Goal: Information Seeking & Learning: Understand process/instructions

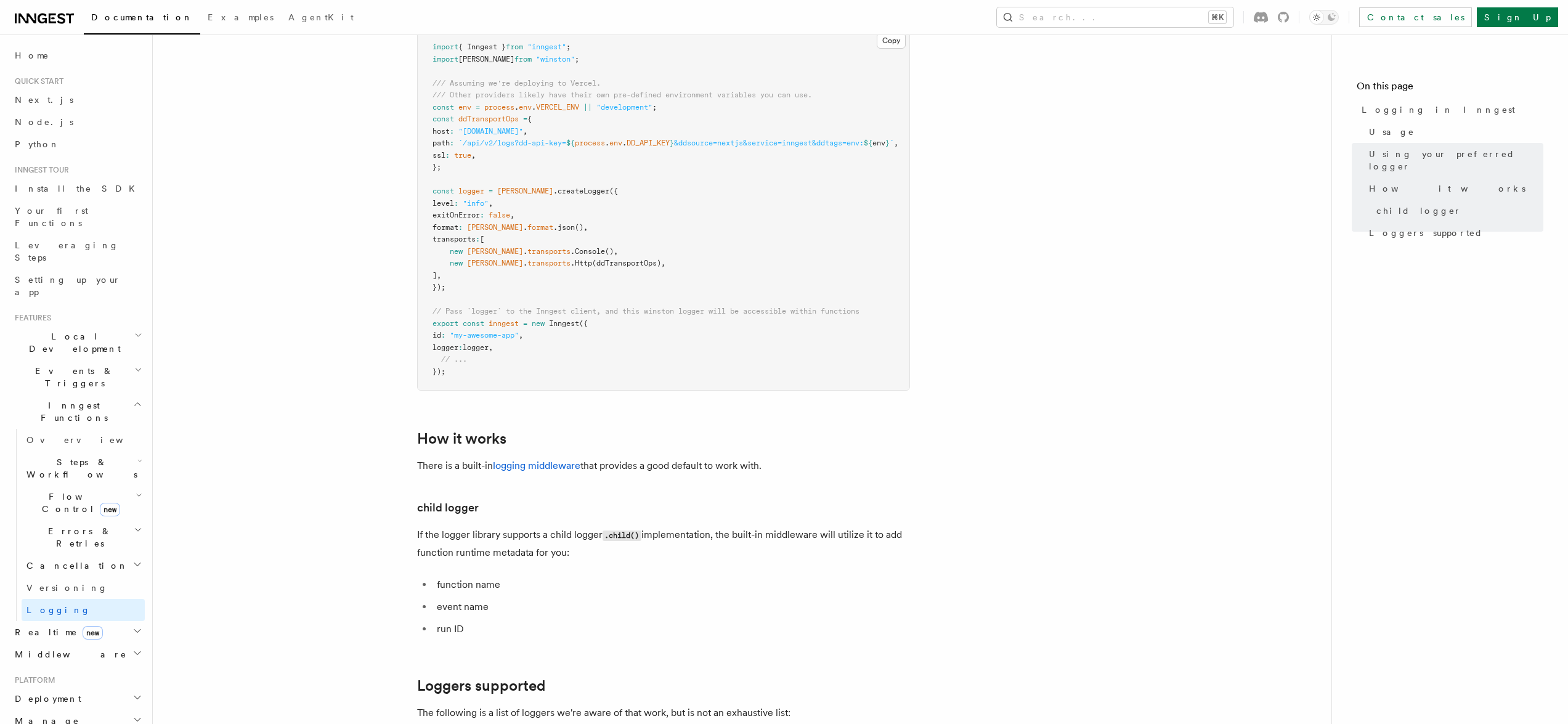
scroll to position [1255, 0]
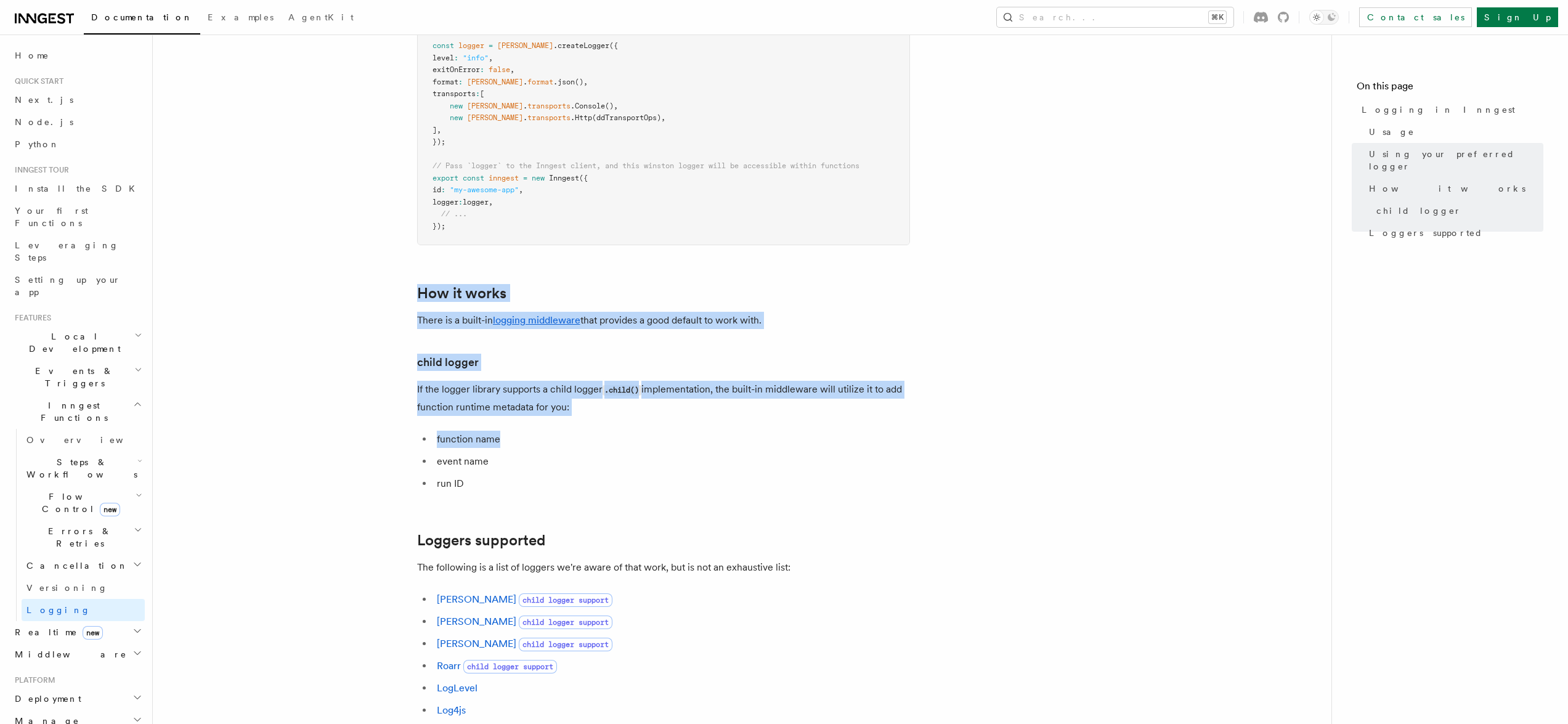
drag, startPoint x: 955, startPoint y: 344, endPoint x: 955, endPoint y: 289, distance: 55.0
drag, startPoint x: 955, startPoint y: 289, endPoint x: 946, endPoint y: 493, distance: 204.2
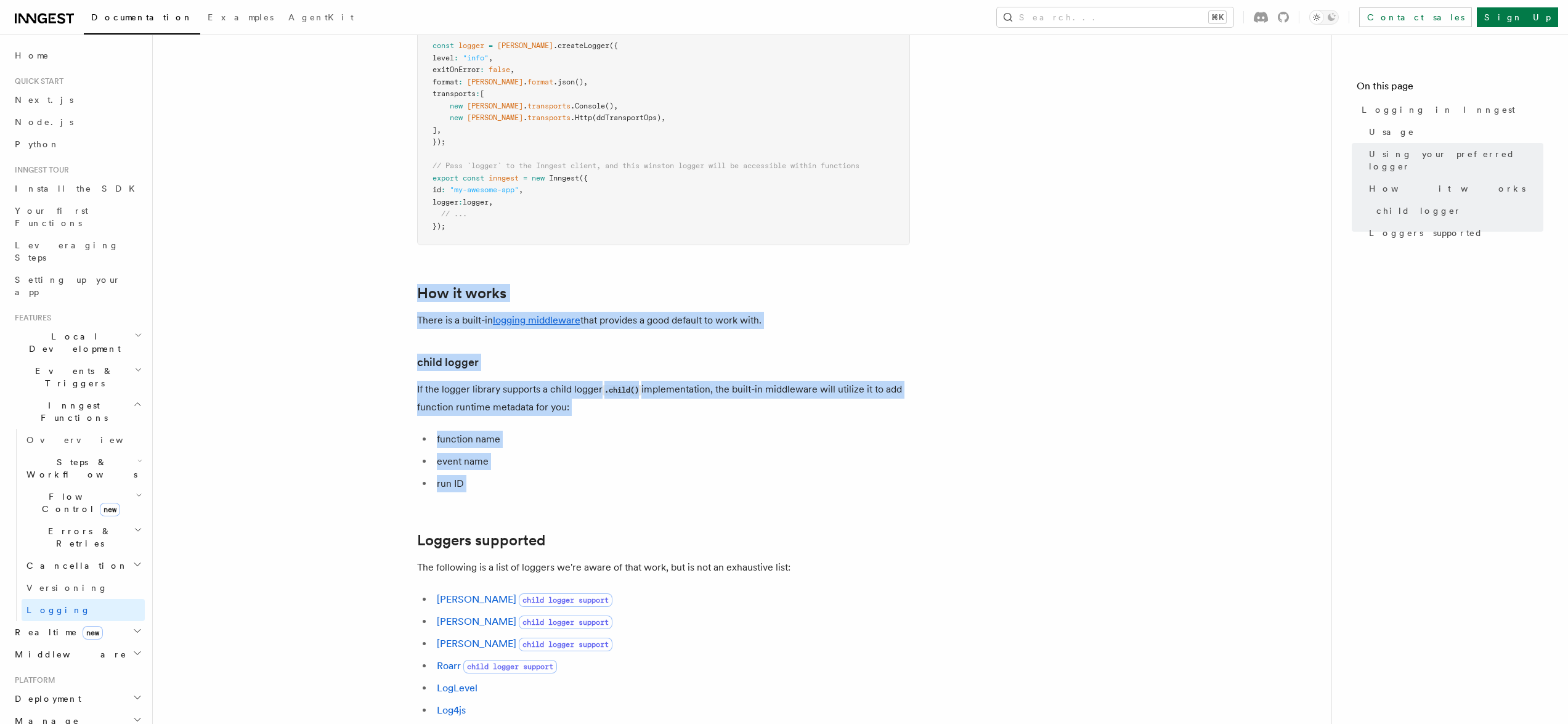
drag, startPoint x: 946, startPoint y: 494, endPoint x: 945, endPoint y: 290, distance: 204.0
drag, startPoint x: 945, startPoint y: 289, endPoint x: 955, endPoint y: 514, distance: 225.2
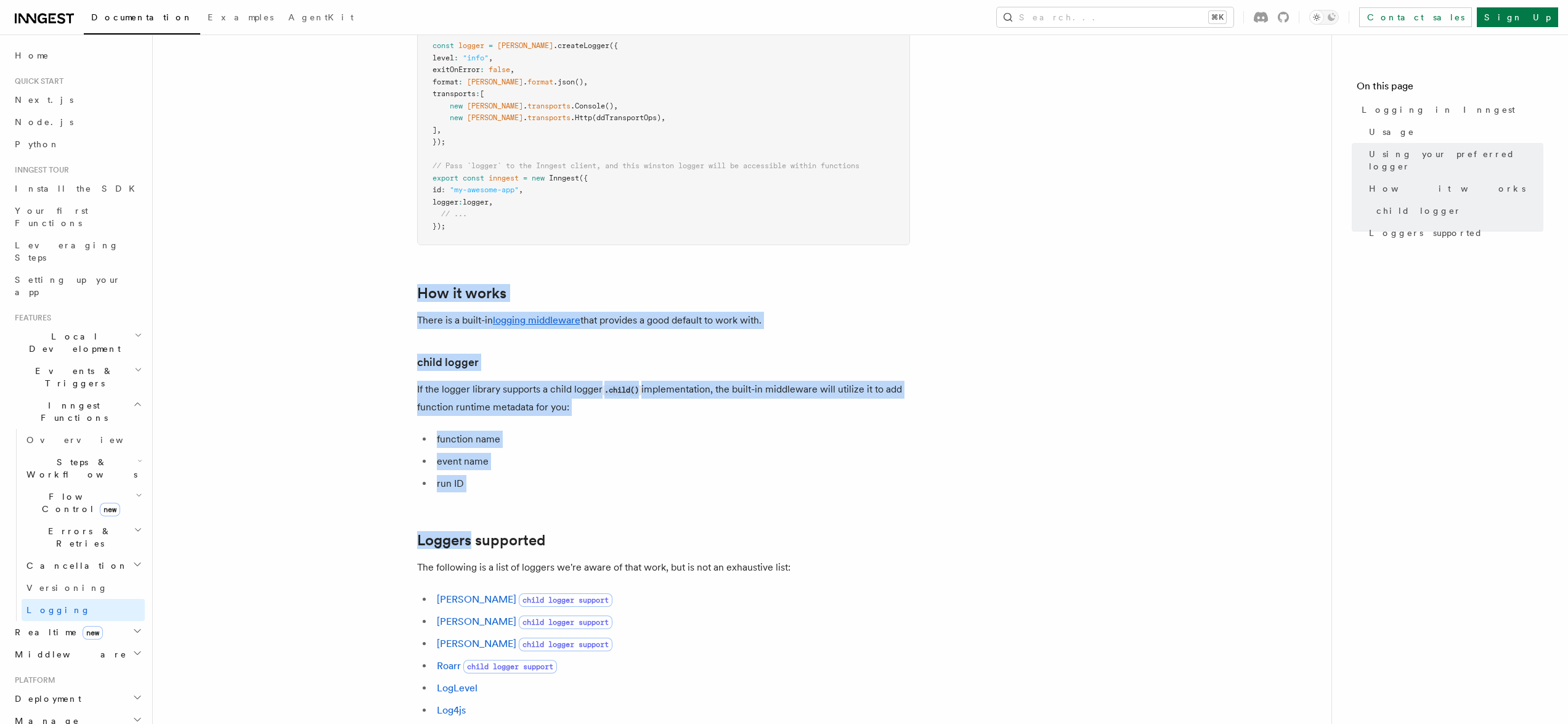
drag, startPoint x: 955, startPoint y: 514, endPoint x: 951, endPoint y: 290, distance: 224.0
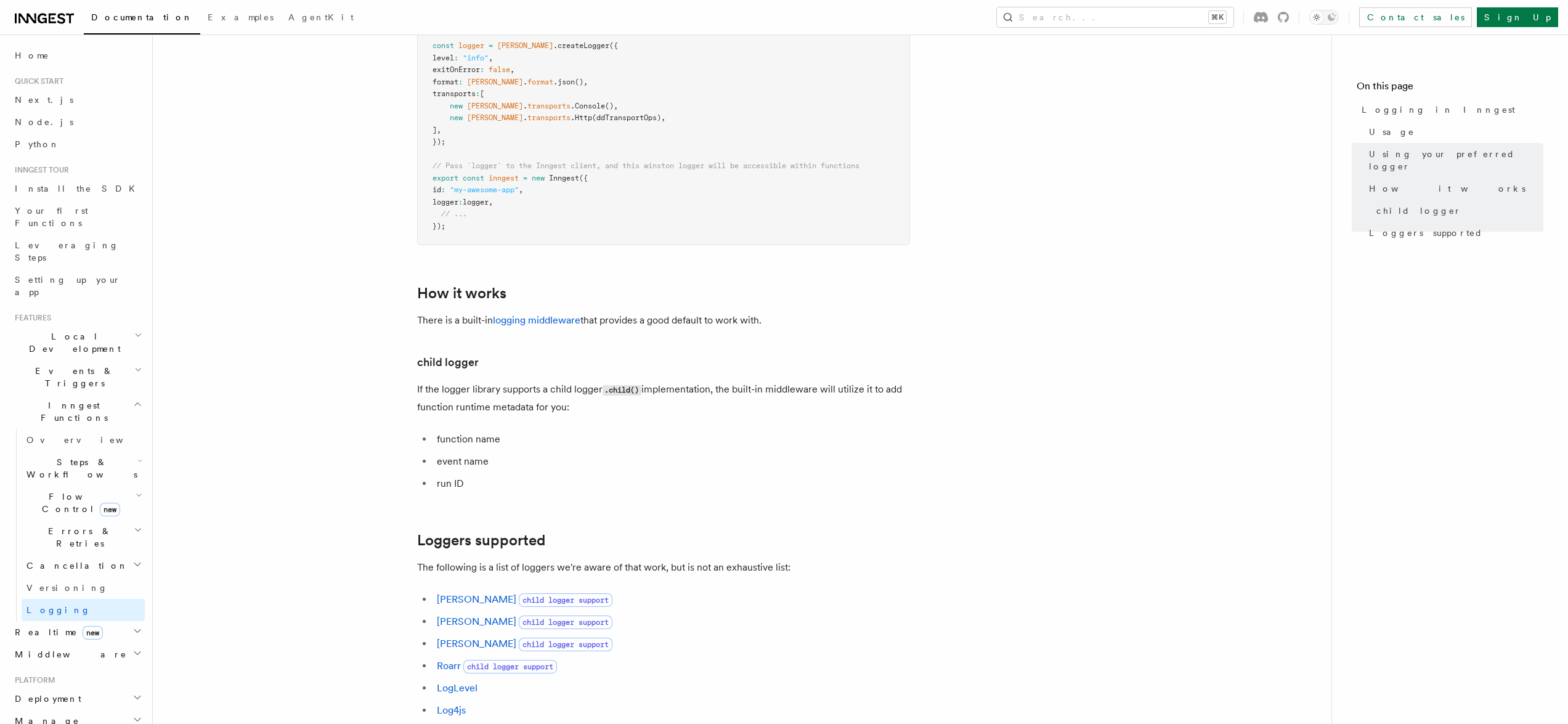
scroll to position [1400, 0]
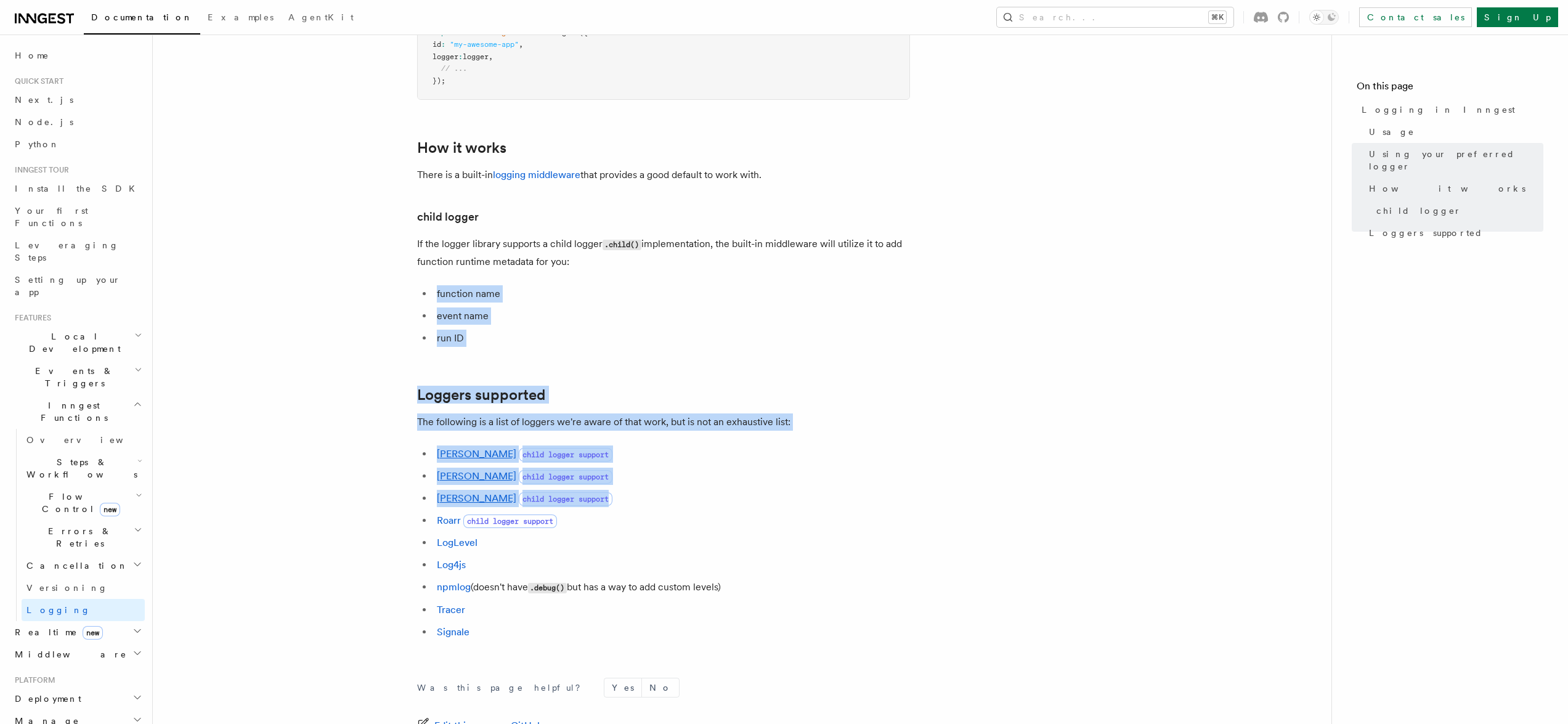
drag, startPoint x: 957, startPoint y: 299, endPoint x: 965, endPoint y: 535, distance: 236.1
